Goal: Transaction & Acquisition: Obtain resource

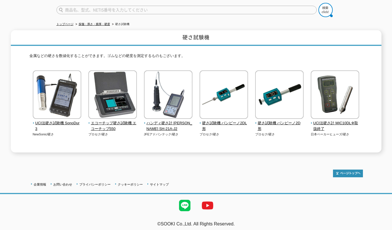
click at [78, 6] on input "text" at bounding box center [186, 10] width 260 height 9
paste input "マイクロ"
type input "マイクロ"
click at [332, 4] on img at bounding box center [325, 10] width 14 height 14
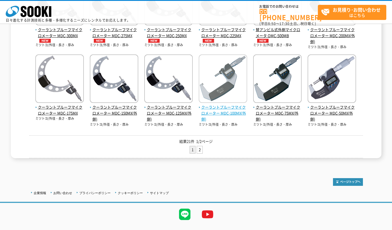
scroll to position [48, 0]
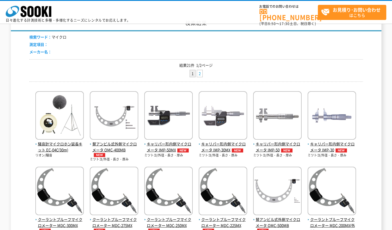
click at [199, 74] on link "2" at bounding box center [199, 73] width 5 height 7
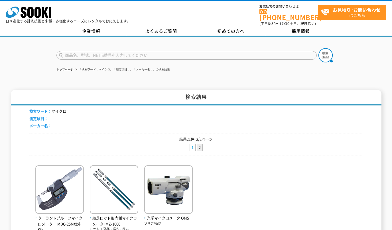
drag, startPoint x: 193, startPoint y: 143, endPoint x: 275, endPoint y: 103, distance: 91.8
click at [192, 144] on link "1" at bounding box center [192, 147] width 5 height 7
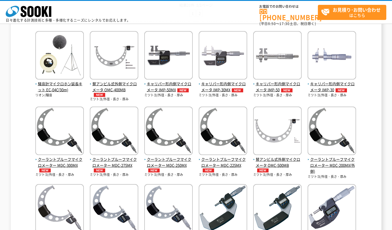
scroll to position [95, 0]
